Goal: Task Accomplishment & Management: Manage account settings

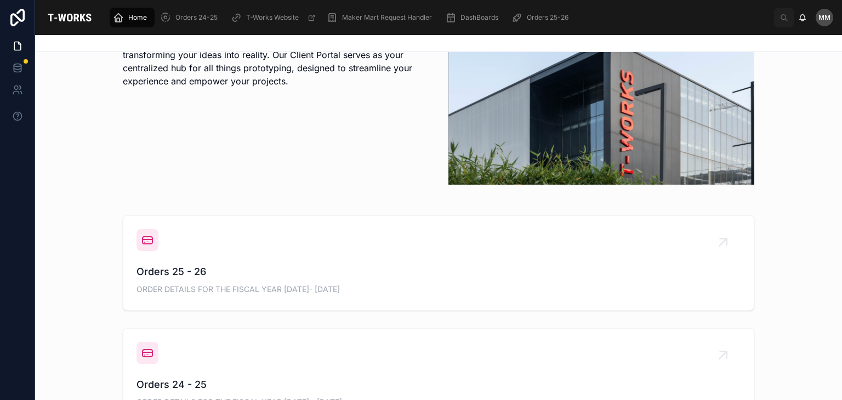
scroll to position [269, 0]
click at [267, 271] on span "Orders 25 - 26" at bounding box center [438, 270] width 604 height 15
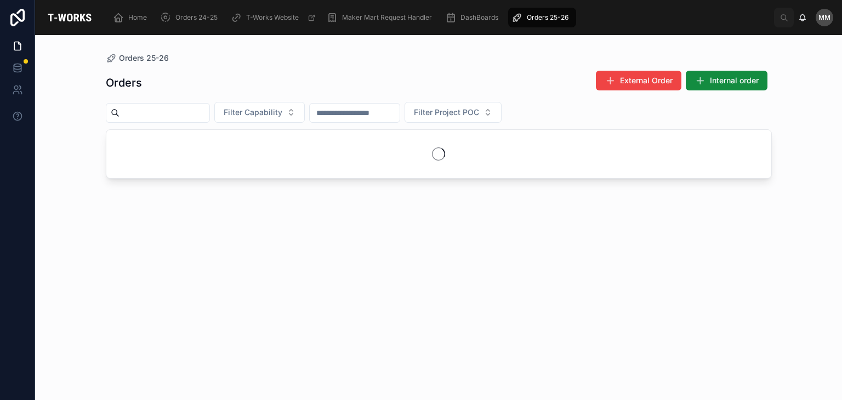
click at [267, 271] on div "Orders External Order Internal order Filter Capability Filter Project POC" at bounding box center [439, 225] width 666 height 323
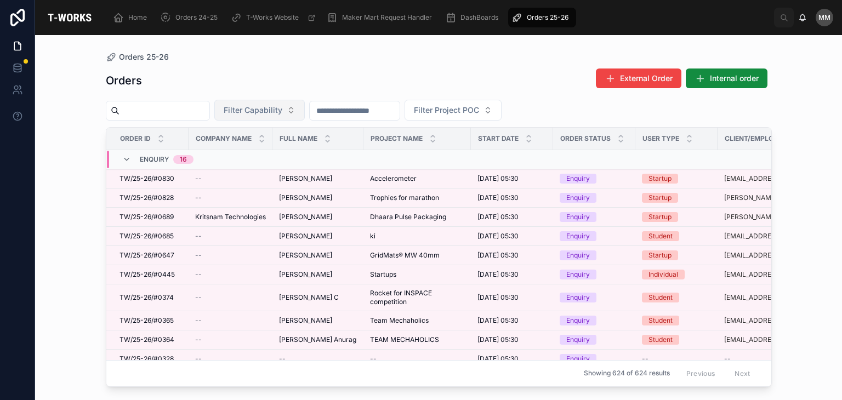
click at [276, 110] on span "Filter Capability" at bounding box center [253, 110] width 59 height 11
type input "***"
click at [276, 163] on div "Textile" at bounding box center [287, 155] width 132 height 18
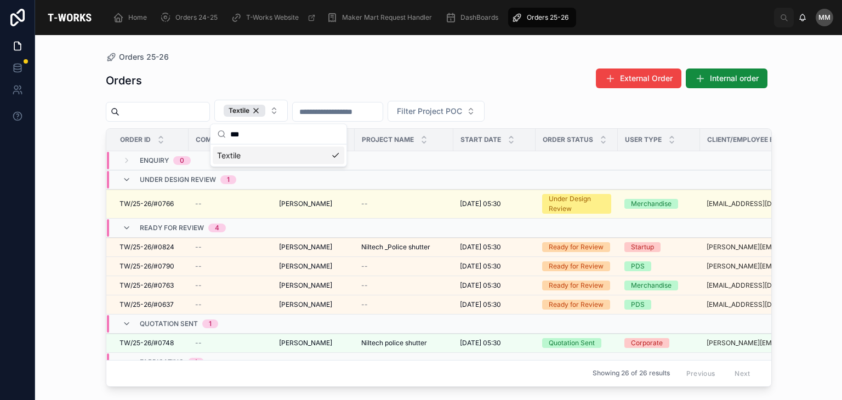
click at [300, 161] on div "Textile" at bounding box center [279, 156] width 132 height 18
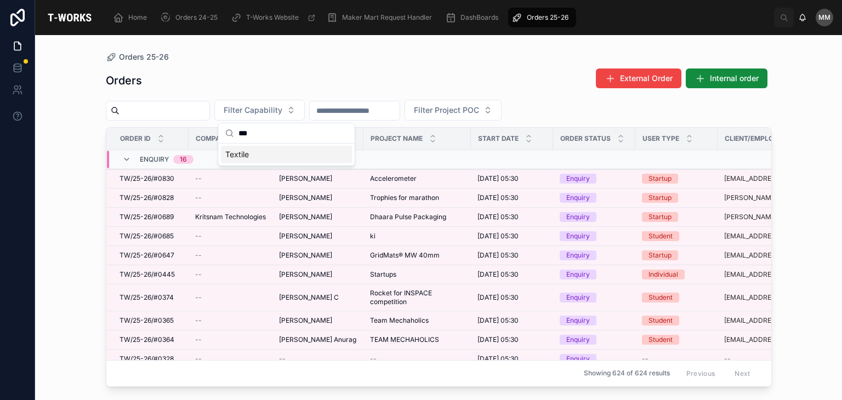
click at [239, 161] on div "Textile" at bounding box center [287, 155] width 132 height 18
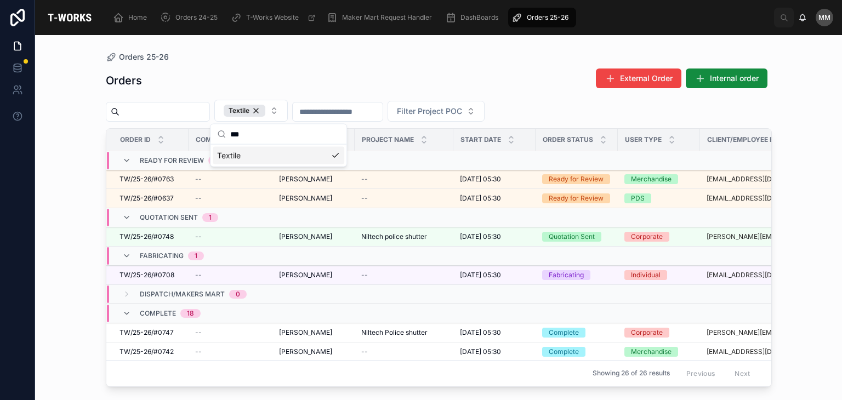
scroll to position [79, 0]
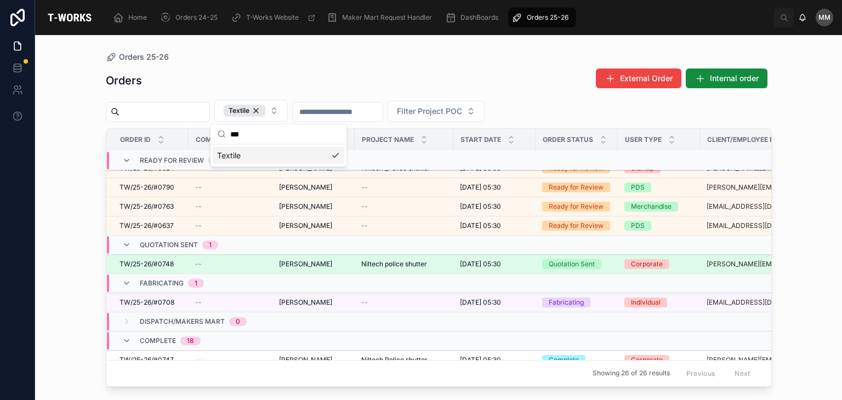
click at [406, 263] on span "Niltech police shutter" at bounding box center [394, 264] width 66 height 9
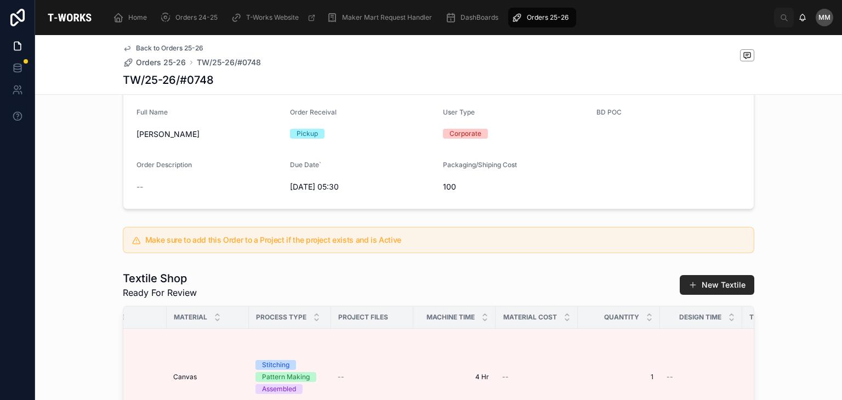
scroll to position [65, 0]
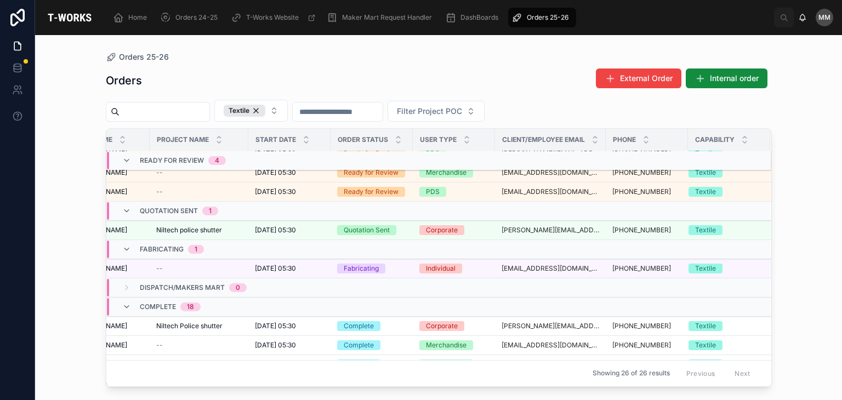
scroll to position [79, 214]
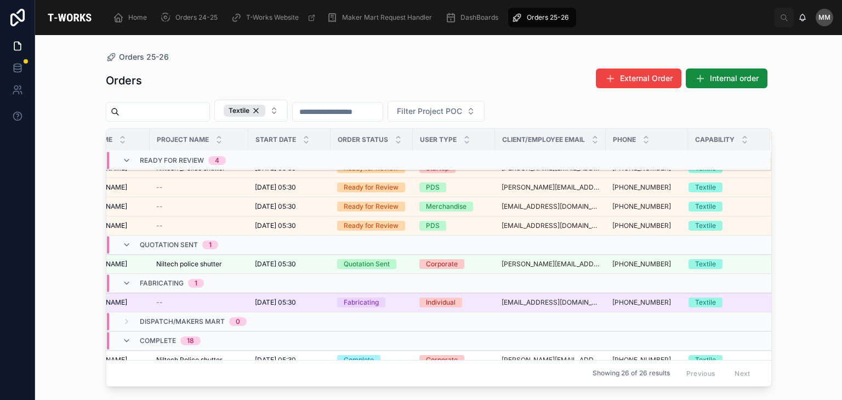
click at [354, 305] on div "Fabricating" at bounding box center [361, 303] width 35 height 10
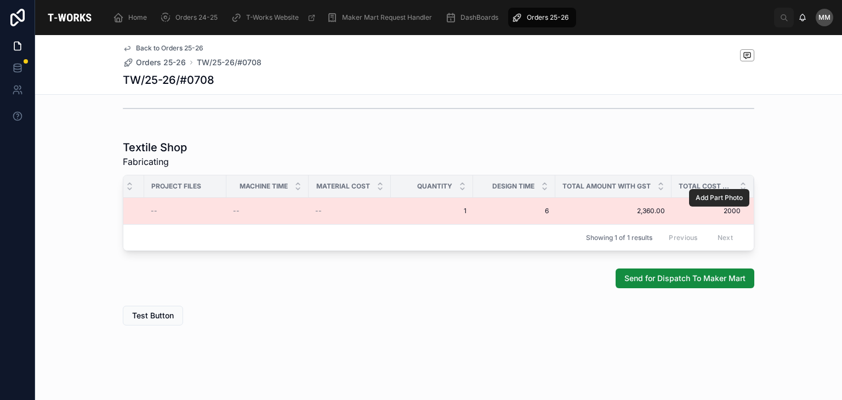
scroll to position [553, 0]
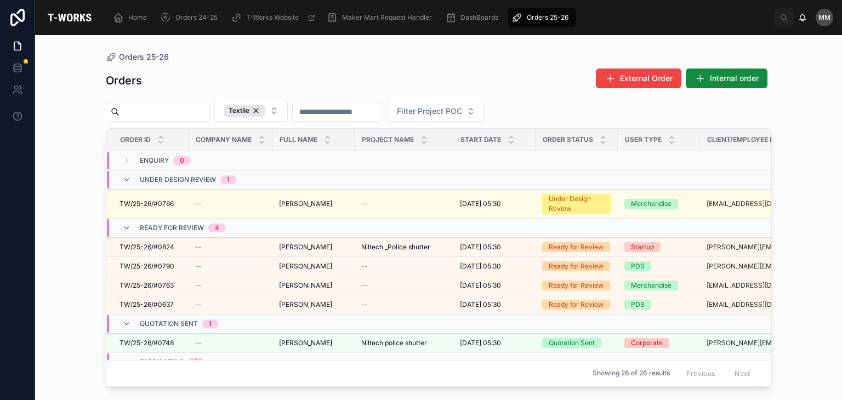
click at [211, 240] on td "--" at bounding box center [231, 247] width 84 height 19
